Goal: Book appointment/travel/reservation

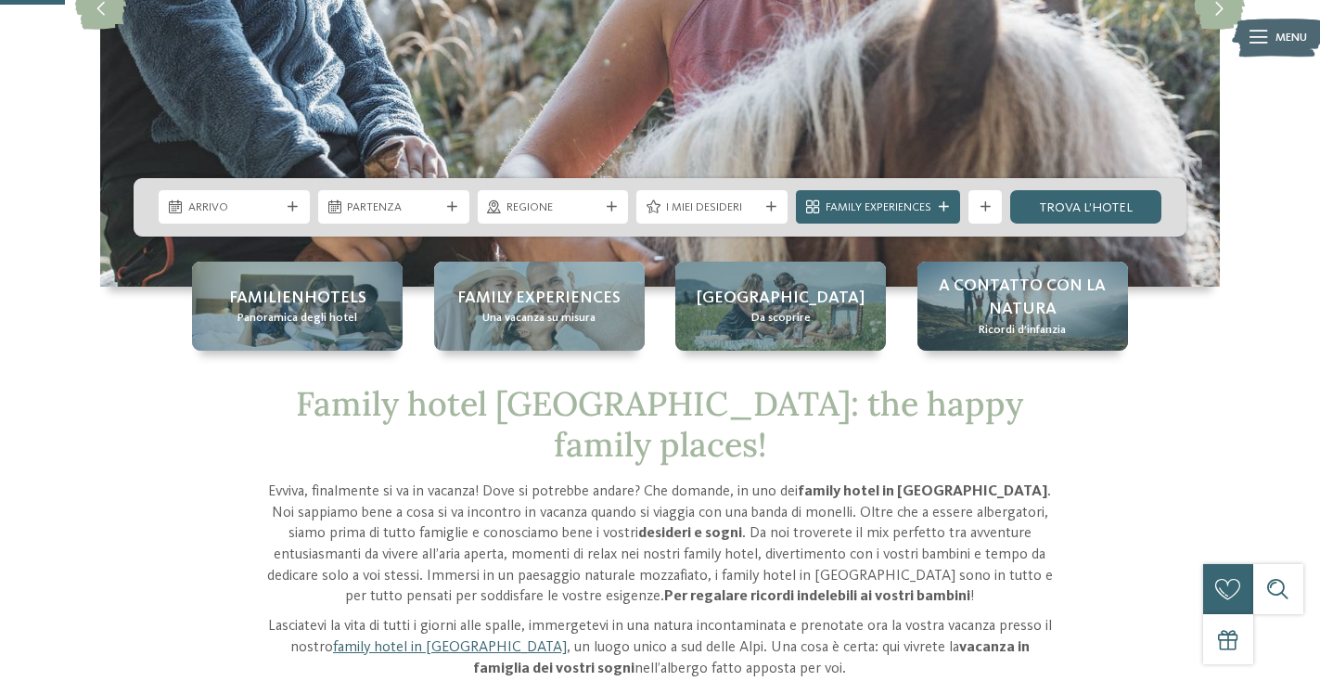
scroll to position [353, 0]
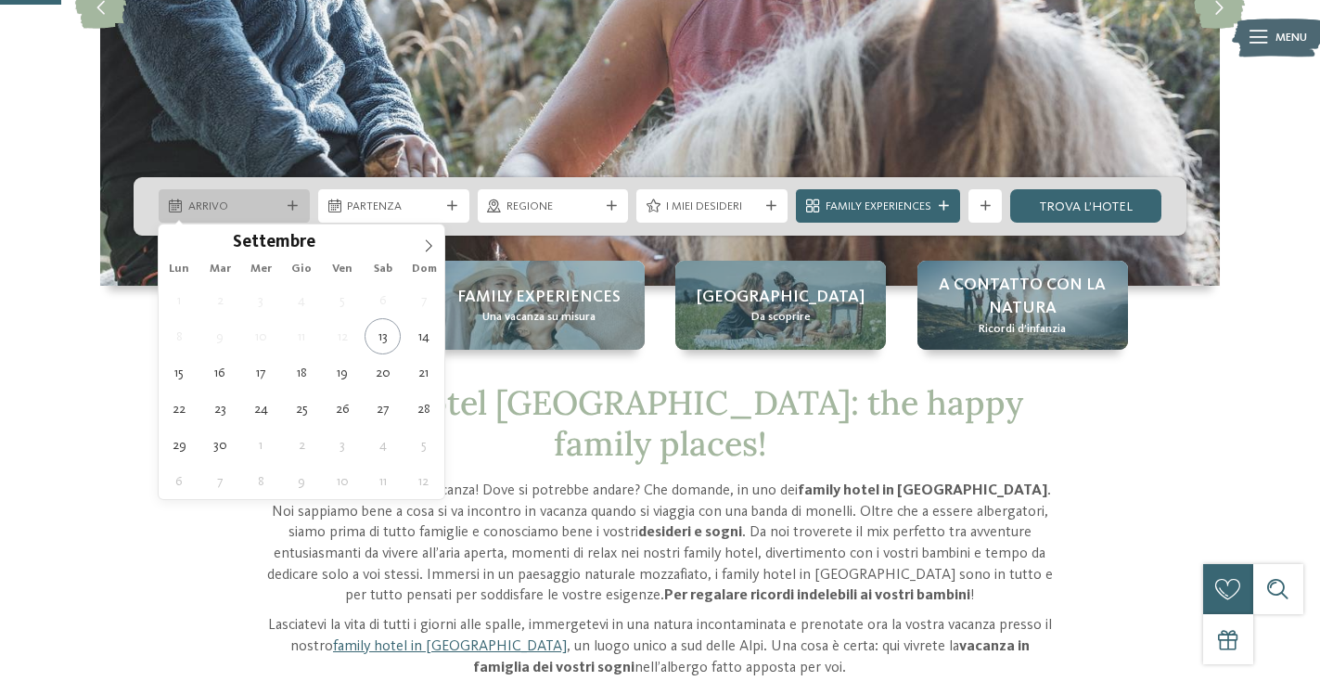
click at [262, 201] on span "Arrivo" at bounding box center [234, 207] width 93 height 17
click at [416, 243] on span at bounding box center [429, 241] width 32 height 32
click at [420, 243] on span at bounding box center [429, 241] width 32 height 32
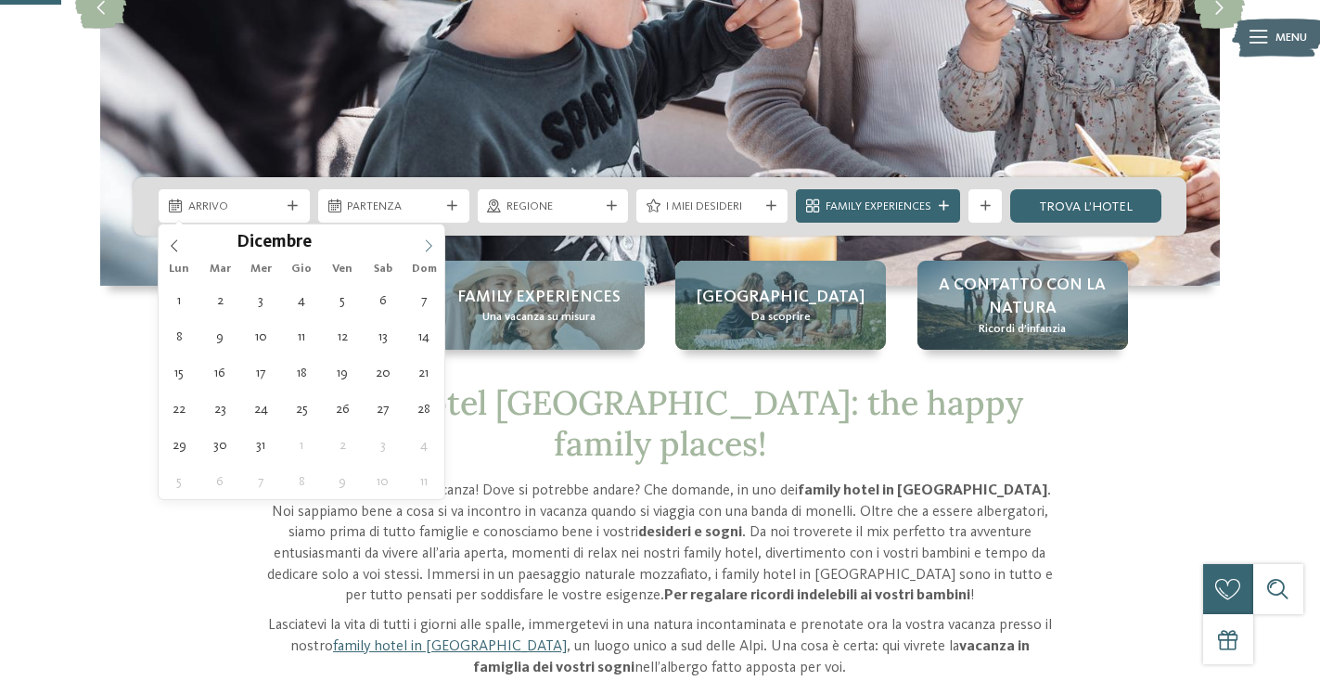
click at [420, 243] on span at bounding box center [429, 241] width 32 height 32
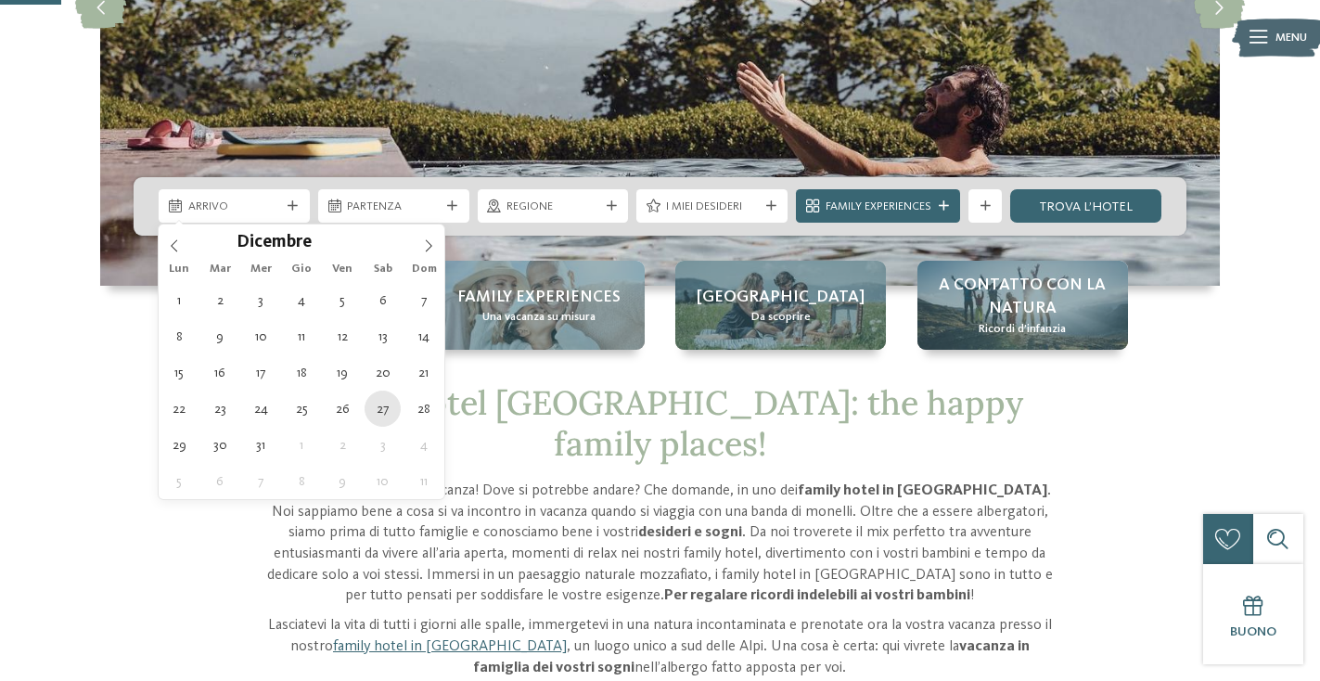
type div "27.12.2025"
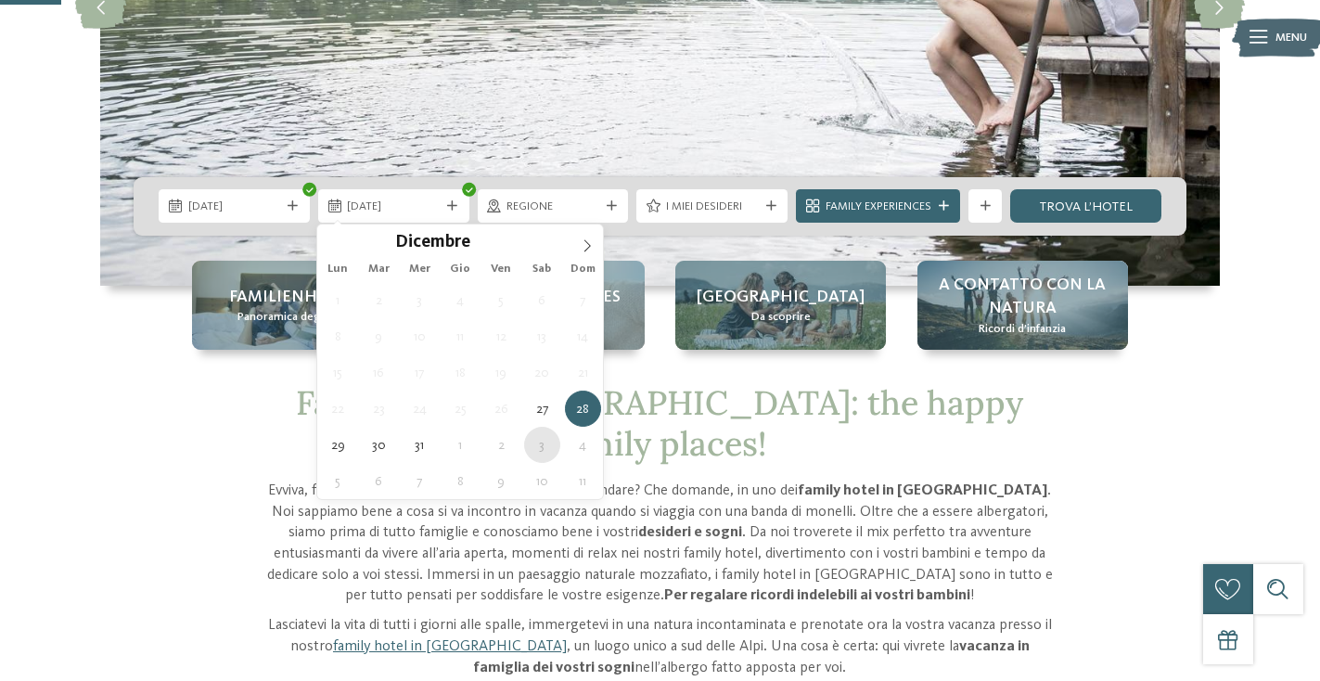
type div "03.01.2026"
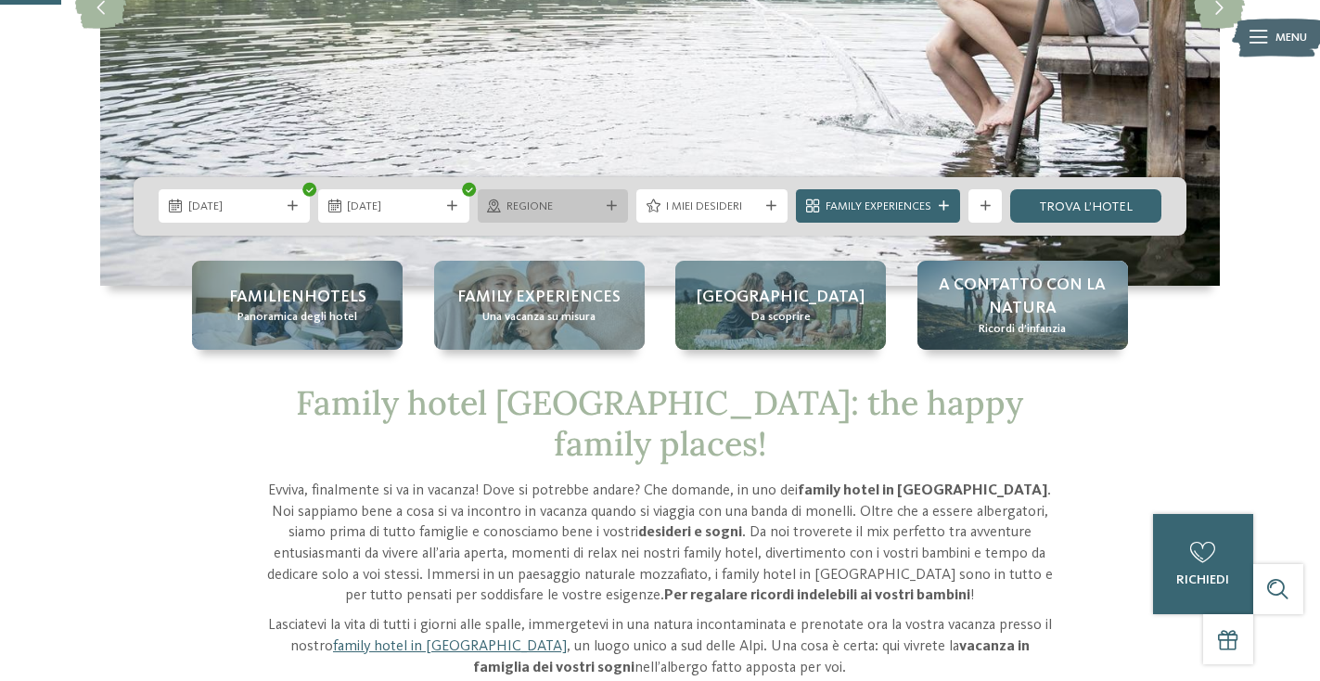
click at [600, 203] on div "Regione" at bounding box center [553, 207] width 101 height 18
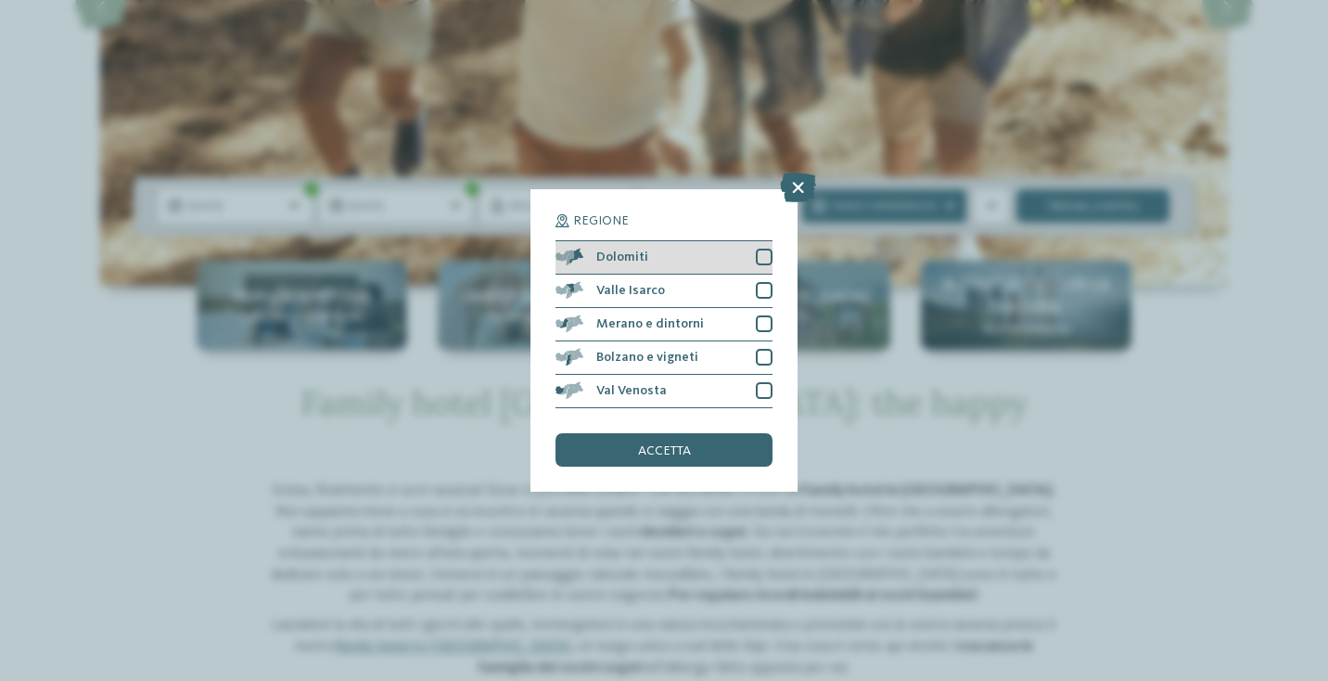
click at [750, 241] on div "Dolomiti" at bounding box center [664, 257] width 217 height 33
click at [709, 433] on div "accetta" at bounding box center [664, 449] width 217 height 33
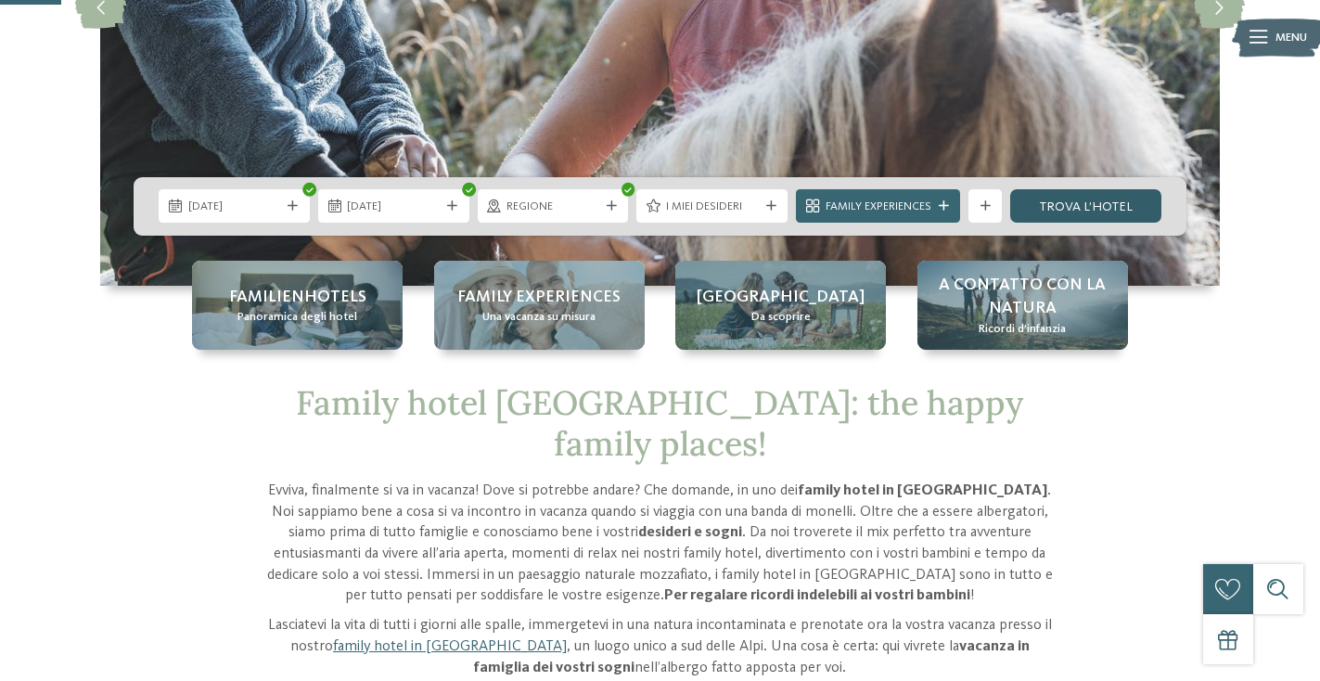
click at [1063, 200] on link "trova l’hotel" at bounding box center [1085, 205] width 151 height 33
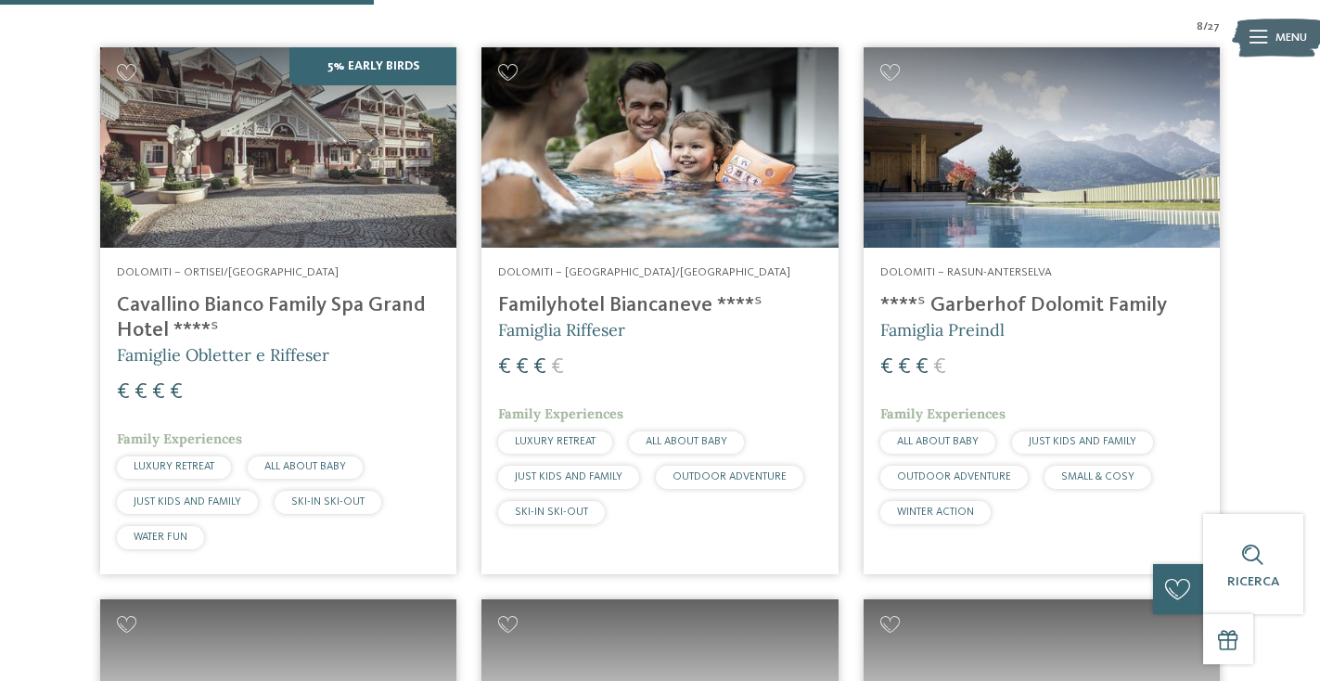
scroll to position [565, 0]
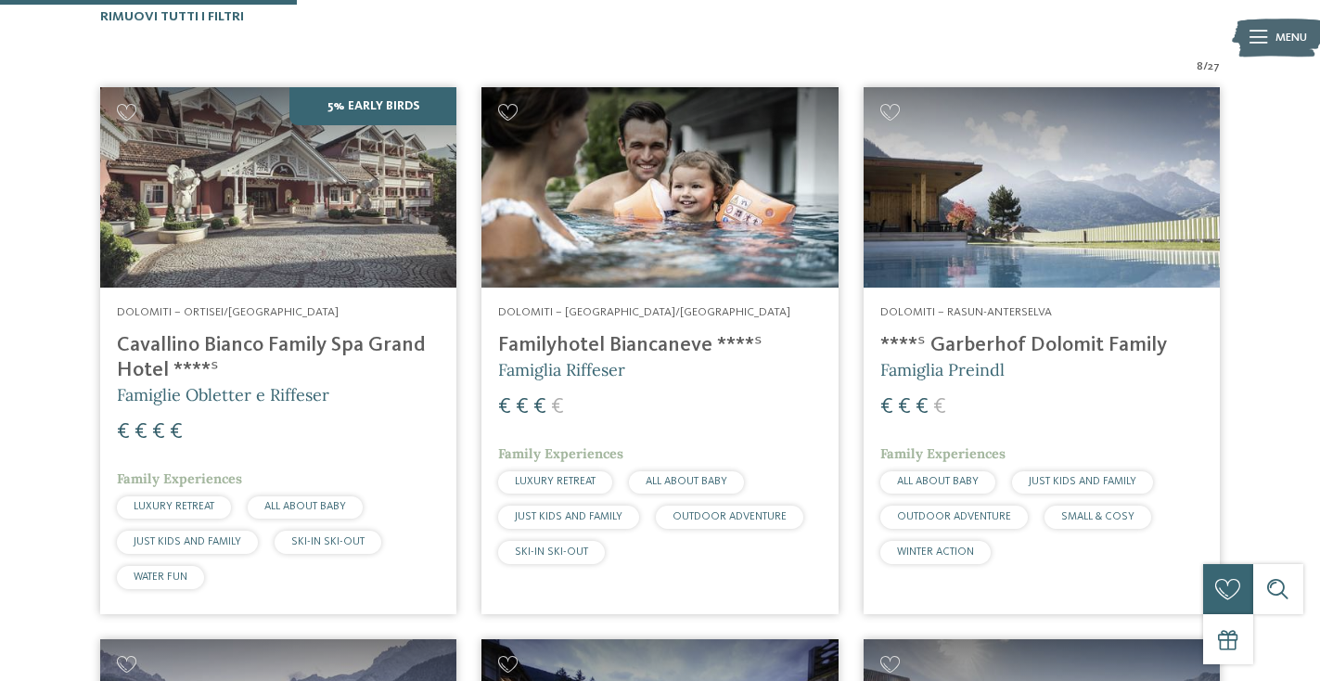
click at [699, 213] on img at bounding box center [659, 187] width 356 height 200
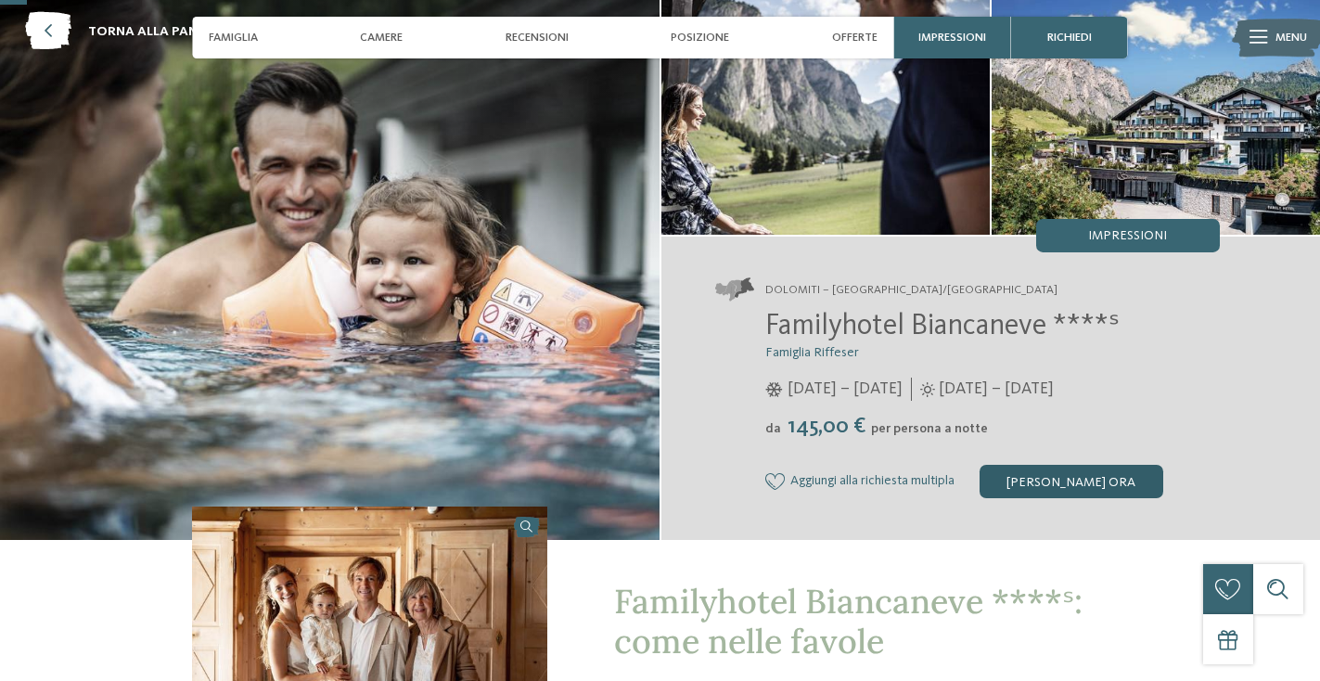
click at [1044, 494] on div "Richiedi ora" at bounding box center [1072, 481] width 184 height 33
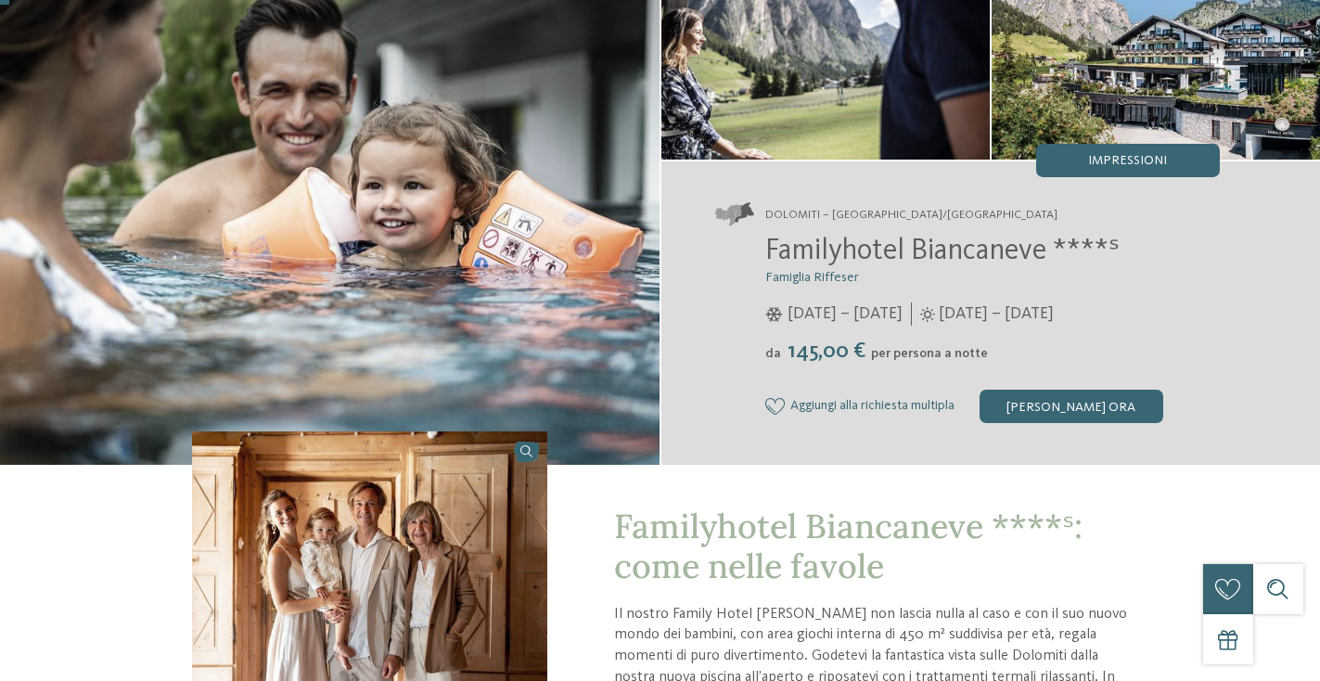
scroll to position [208, 0]
